Goal: Task Accomplishment & Management: Use online tool/utility

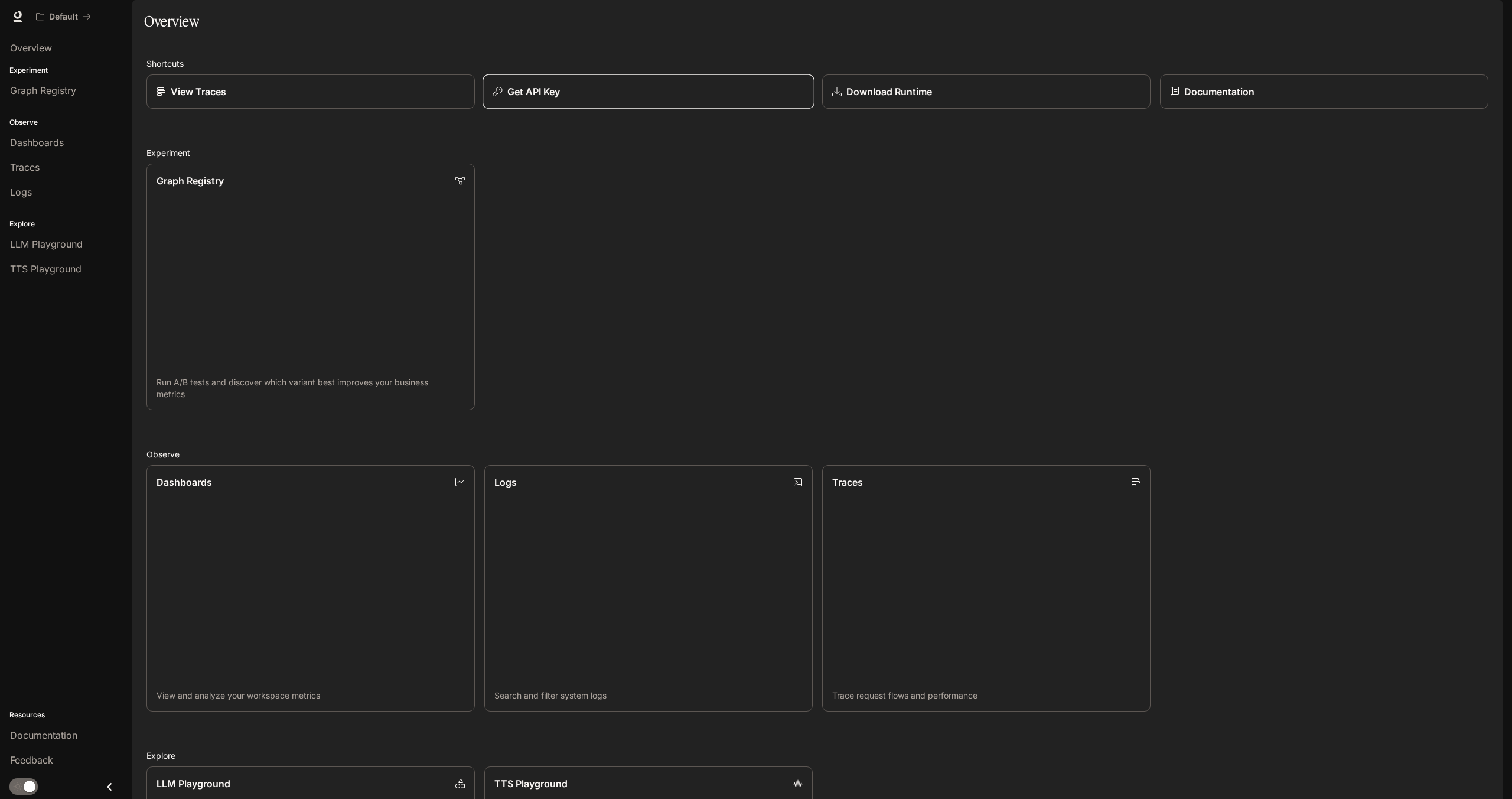
click at [616, 99] on div "Get API Key" at bounding box center [648, 91] width 311 height 14
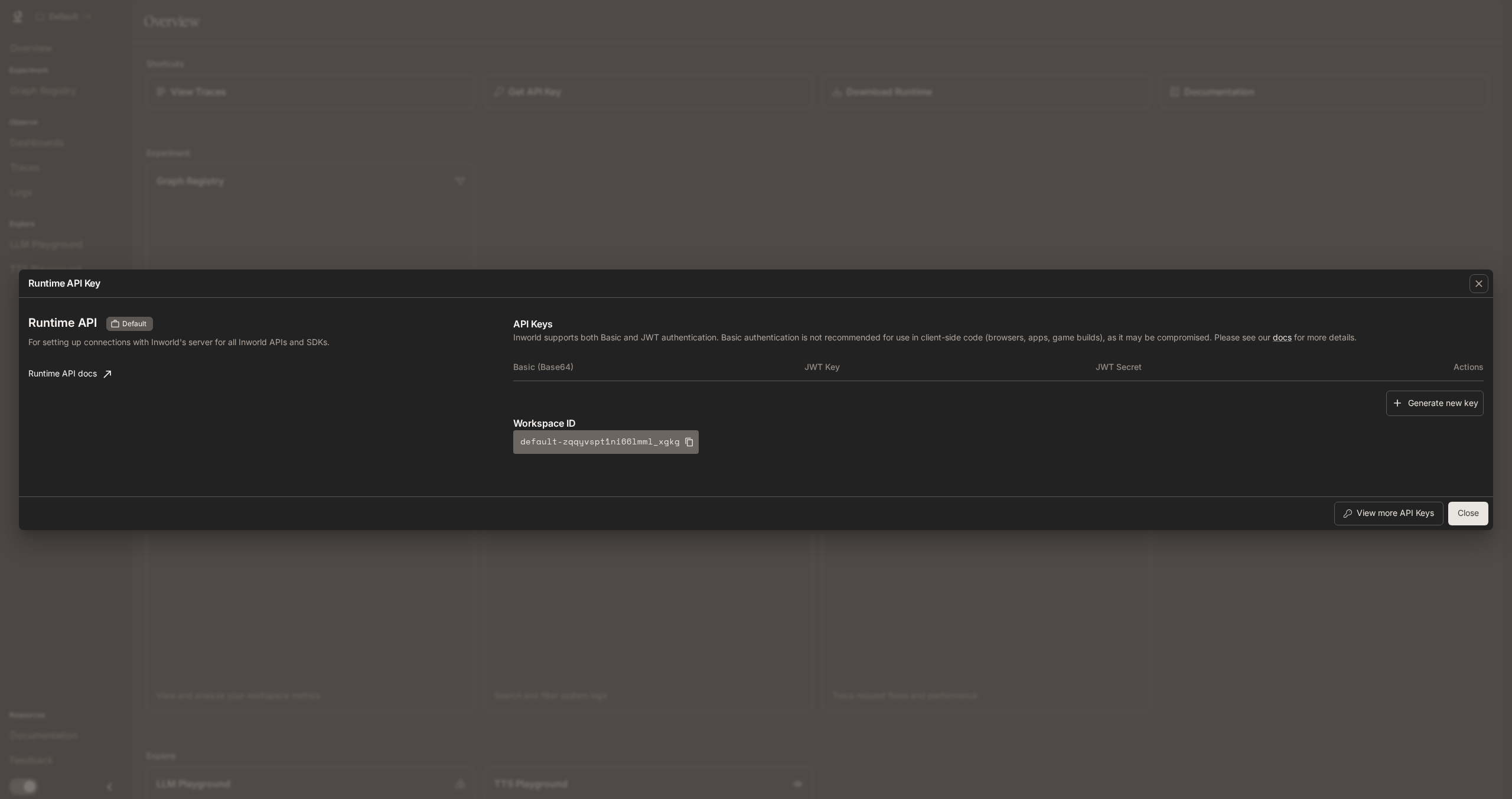
click at [685, 440] on icon "button" at bounding box center [689, 442] width 10 height 10
drag, startPoint x: 1476, startPoint y: 282, endPoint x: 1414, endPoint y: 279, distance: 62.1
click at [1476, 282] on icon "button" at bounding box center [1480, 284] width 12 height 12
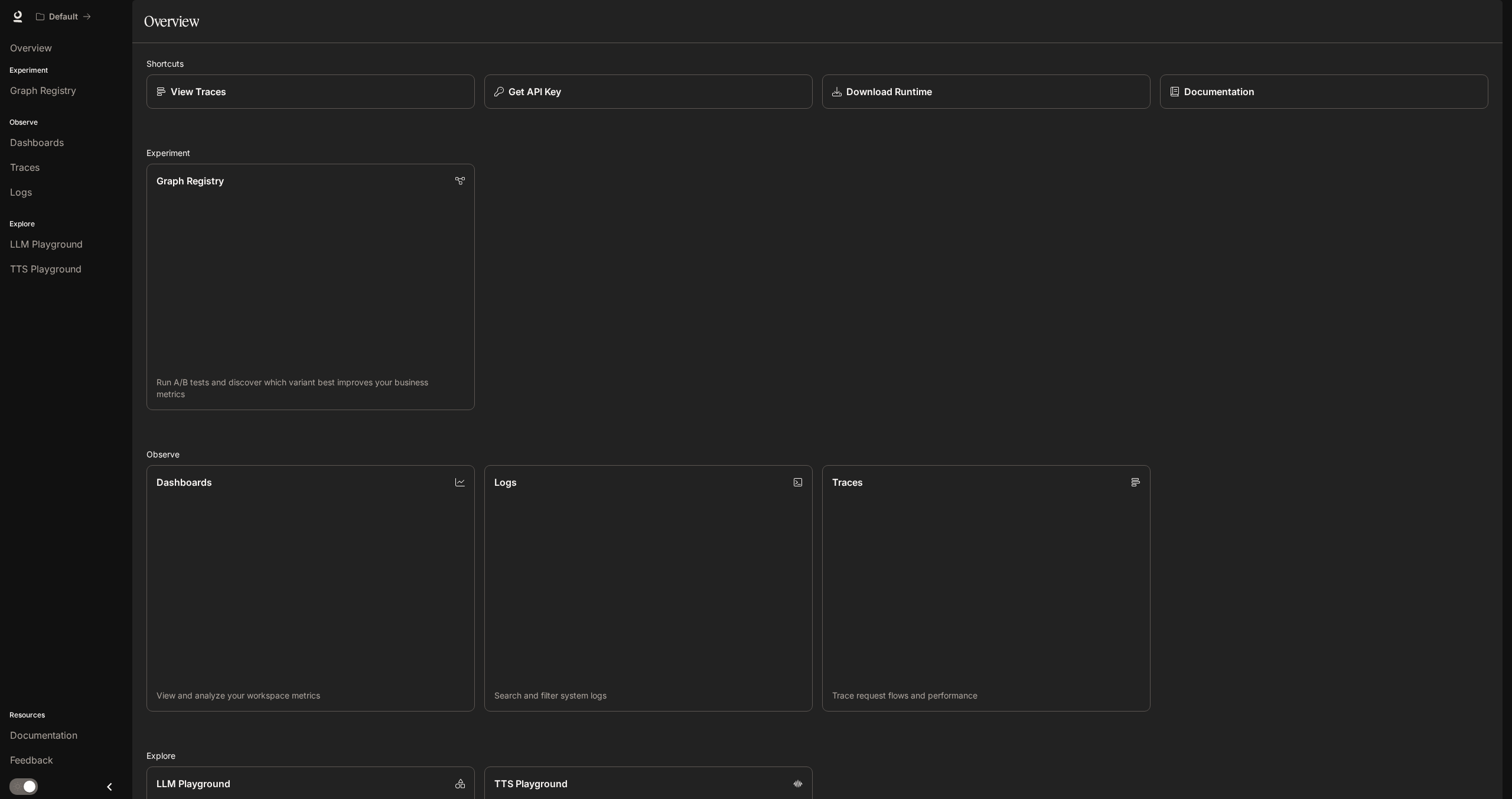
click at [1490, 19] on icon "button" at bounding box center [1487, 17] width 10 height 10
click at [1374, 112] on span "API Keys" at bounding box center [1412, 111] width 153 height 12
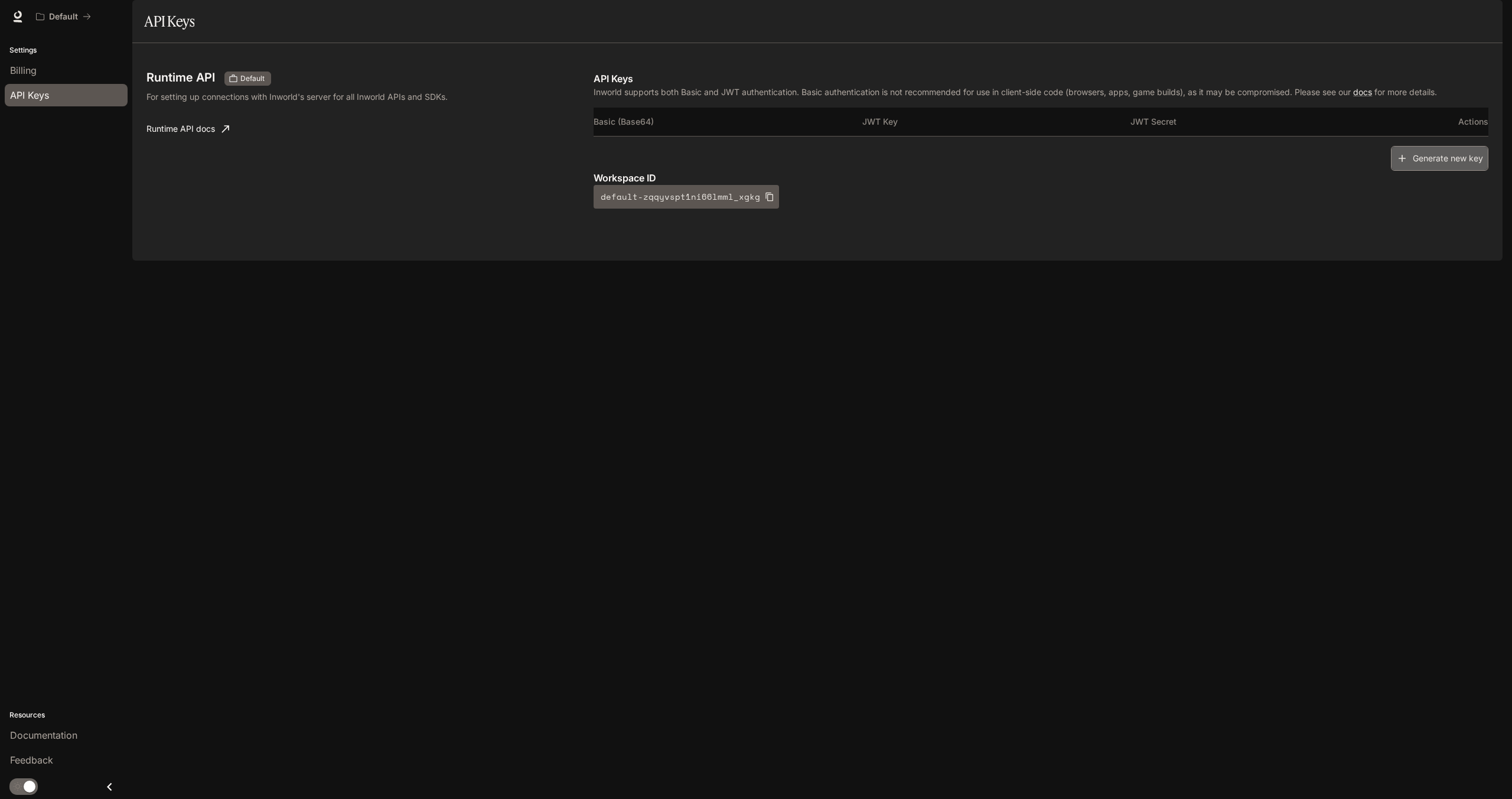
click at [1426, 171] on button "Generate new key" at bounding box center [1441, 159] width 98 height 25
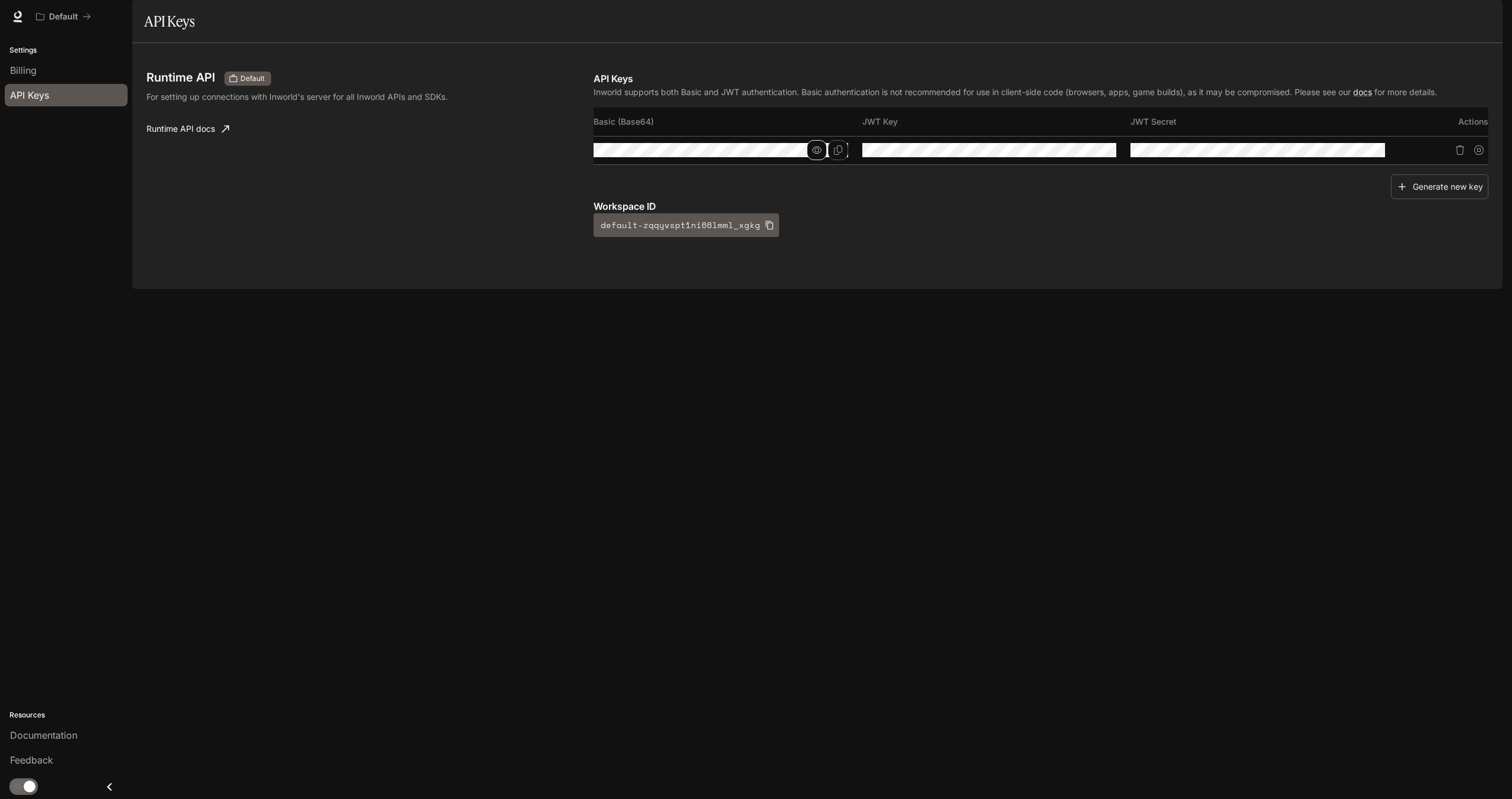
click at [818, 154] on icon "button" at bounding box center [818, 150] width 10 height 7
click at [1084, 154] on icon "button" at bounding box center [1085, 150] width 10 height 7
click at [1355, 155] on icon "button" at bounding box center [1354, 150] width 10 height 10
click at [837, 155] on icon "Copy Basic (Base64)" at bounding box center [838, 150] width 10 height 10
drag, startPoint x: 1474, startPoint y: 154, endPoint x: 1299, endPoint y: 148, distance: 175.1
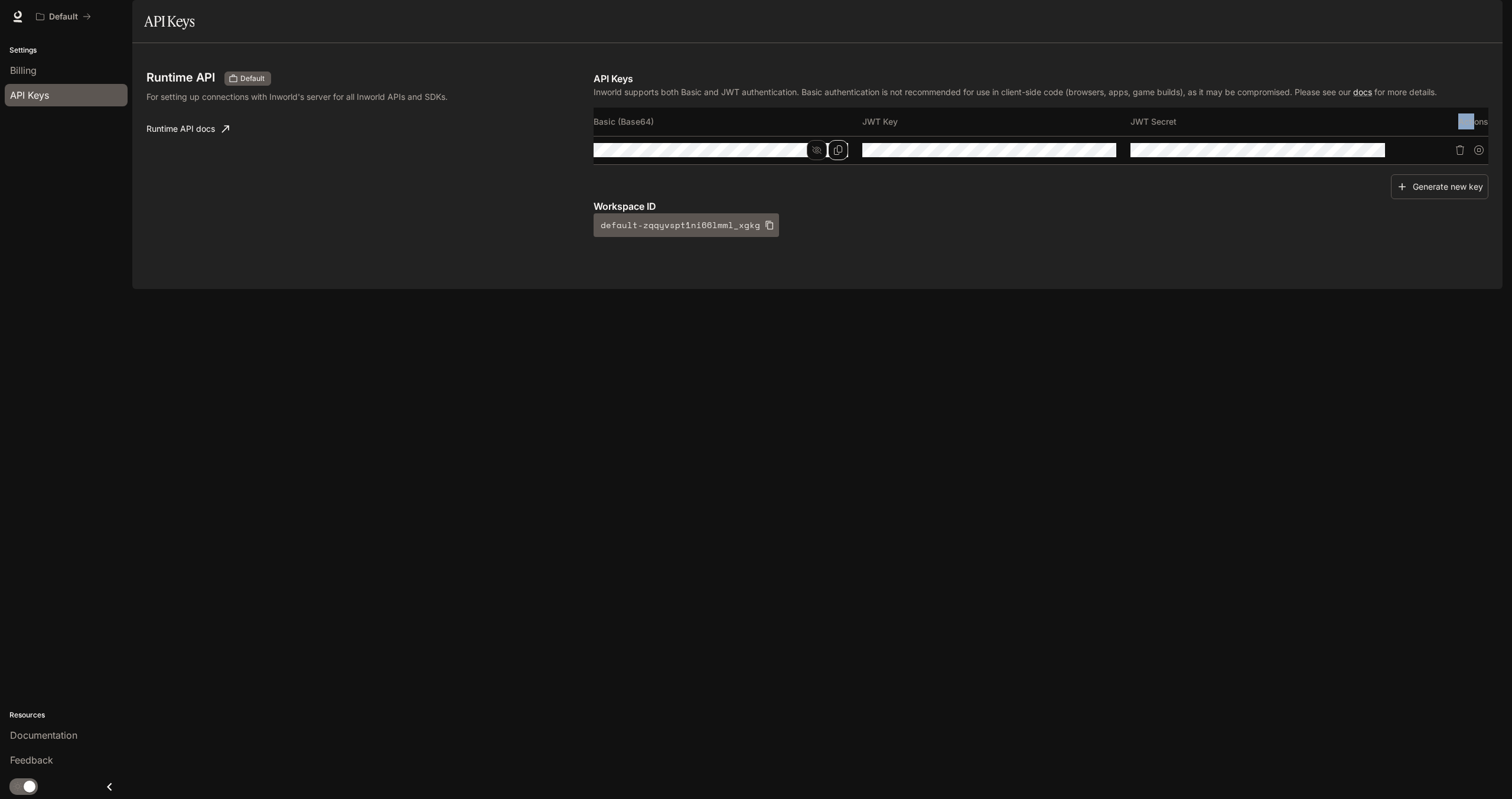
click at [1299, 136] on tr "Basic (Base64) JWT Key JWT Secret Actions" at bounding box center [1041, 121] width 895 height 28
click at [1305, 136] on th "JWT Secret" at bounding box center [1265, 121] width 268 height 28
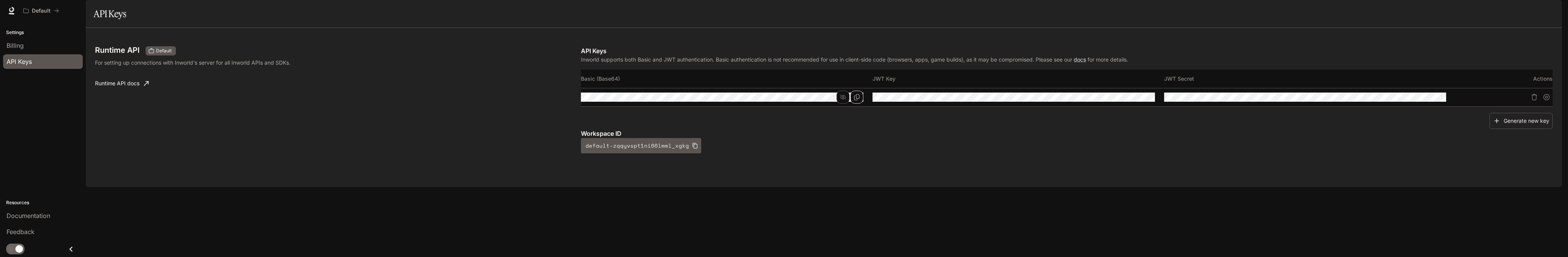
click at [981, 99] on div "Skip to main content Default Documentation Documentation Portal Settings Billin…" at bounding box center [784, 128] width 1568 height 257
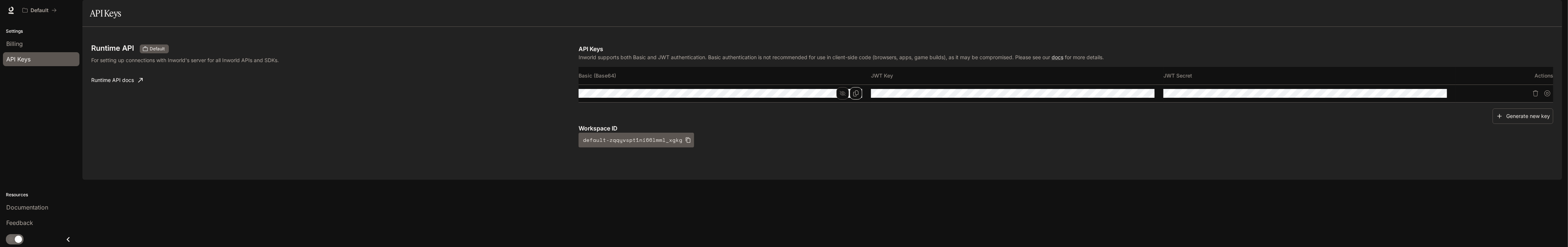
drag, startPoint x: 1307, startPoint y: 40, endPoint x: 1283, endPoint y: 41, distance: 24.0
click at [941, 21] on div "API Keys" at bounding box center [822, 13] width 1465 height 15
click at [941, 96] on icon "Copy Key" at bounding box center [1150, 93] width 6 height 6
click at [941, 180] on div "Runtime API Default For setting up connections with Inworld's server for all In…" at bounding box center [823, 103] width 1482 height 153
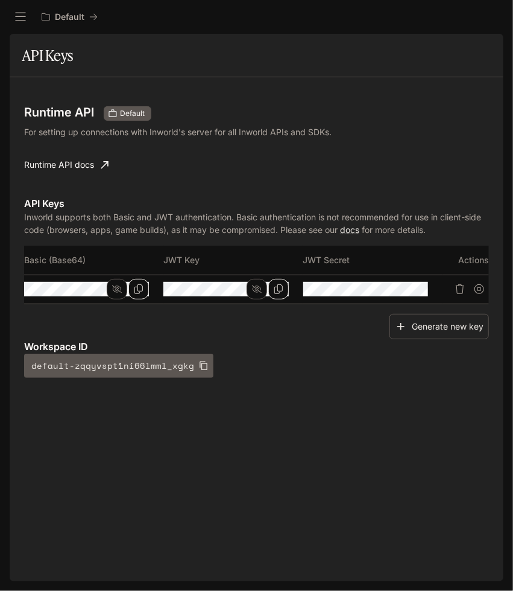
click at [395, 133] on div "Runtime API Default For setting up connections with Inworld's server for all In…" at bounding box center [256, 151] width 465 height 90
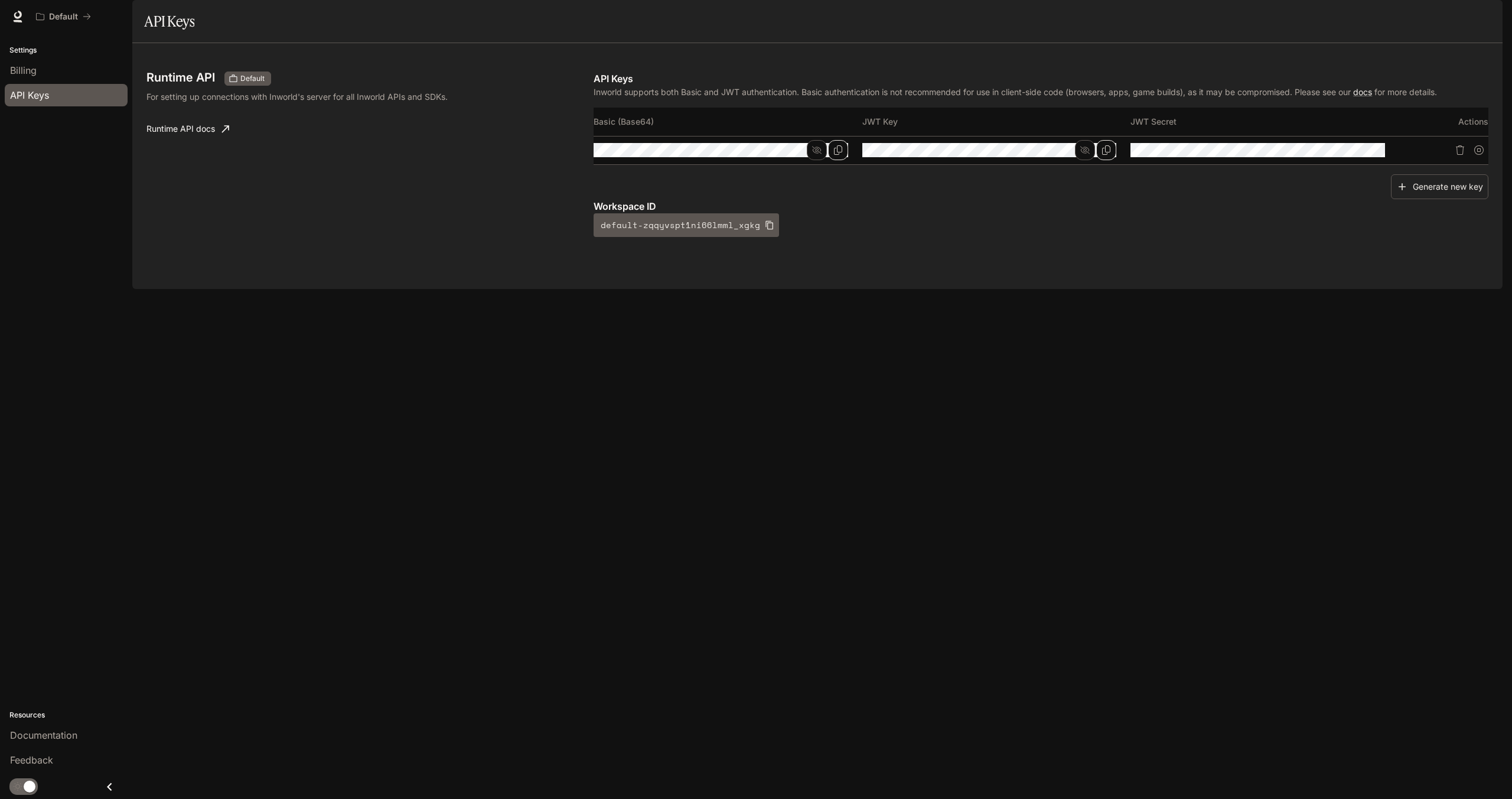
click at [1431, 275] on div "Runtime API Default For setting up connections with Inworld's server for all In…" at bounding box center [818, 166] width 1343 height 217
click at [840, 155] on icon "Copy Basic (Base64)" at bounding box center [838, 150] width 10 height 10
